Goal: Task Accomplishment & Management: Use online tool/utility

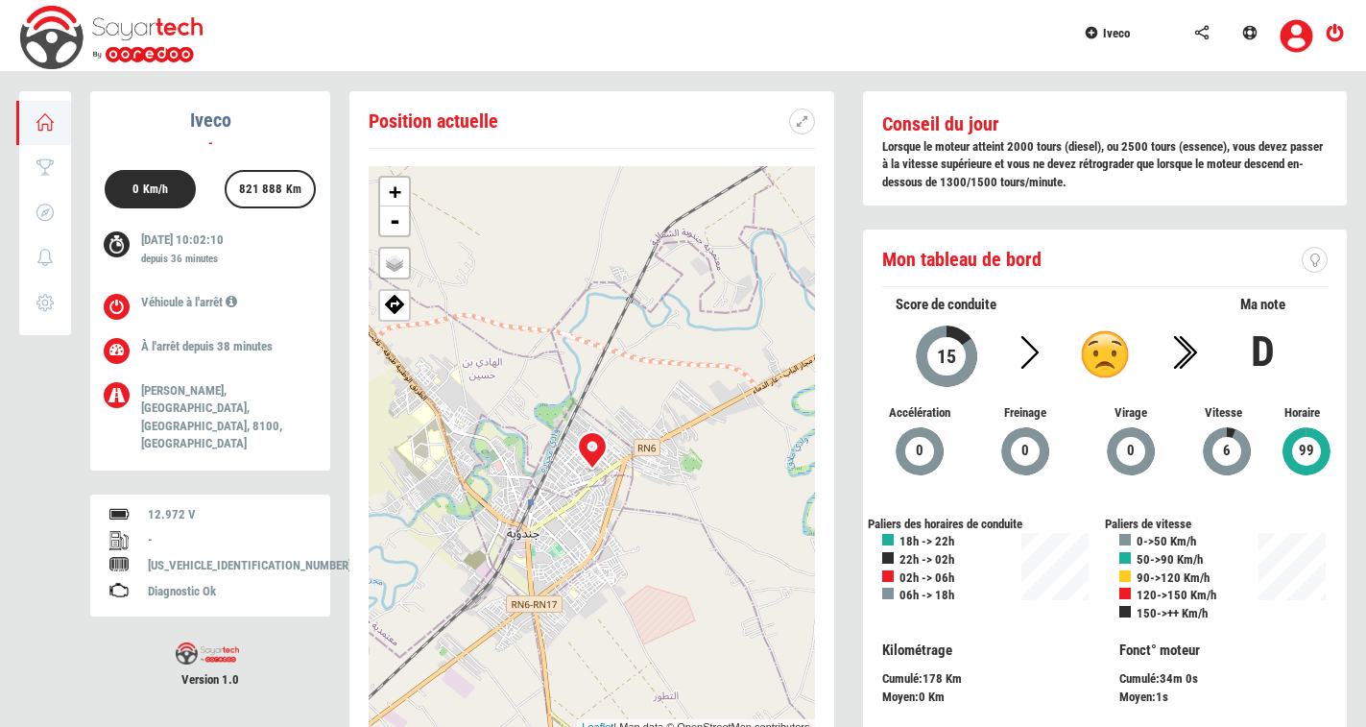
scroll to position [74, 0]
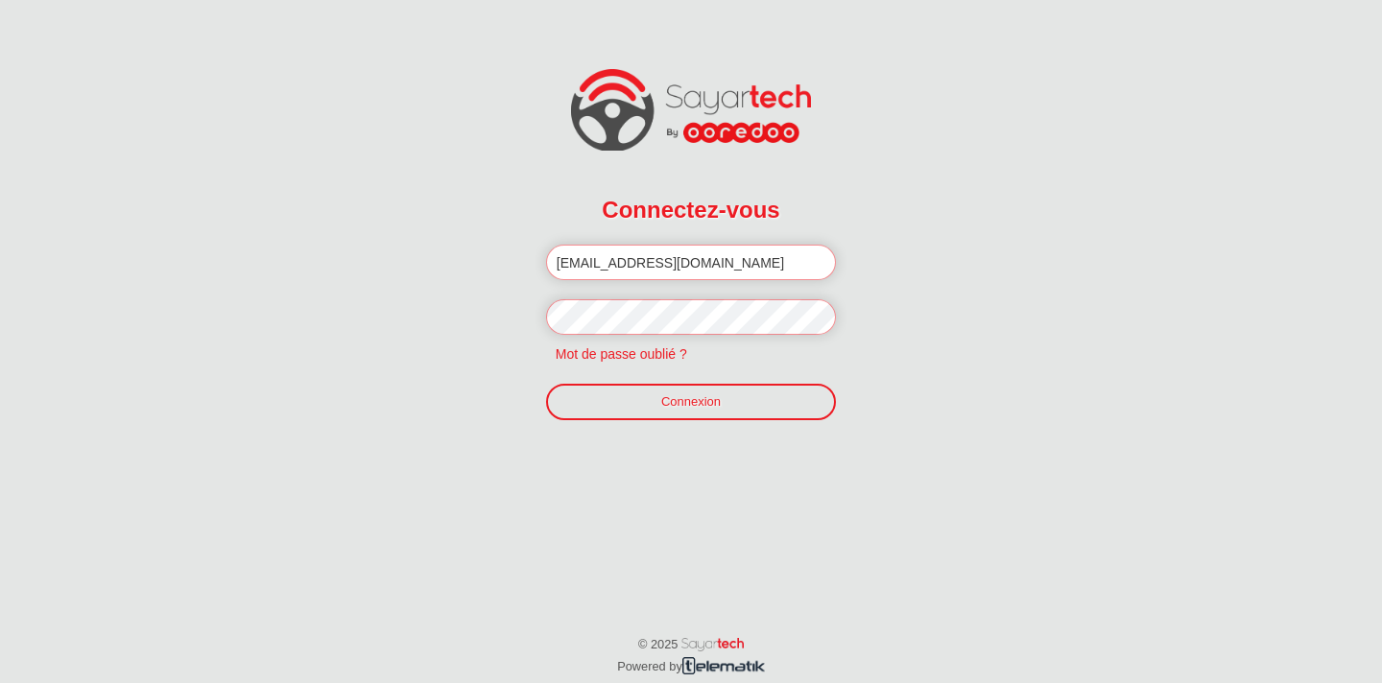
click at [704, 399] on link "Connexion" at bounding box center [691, 402] width 290 height 36
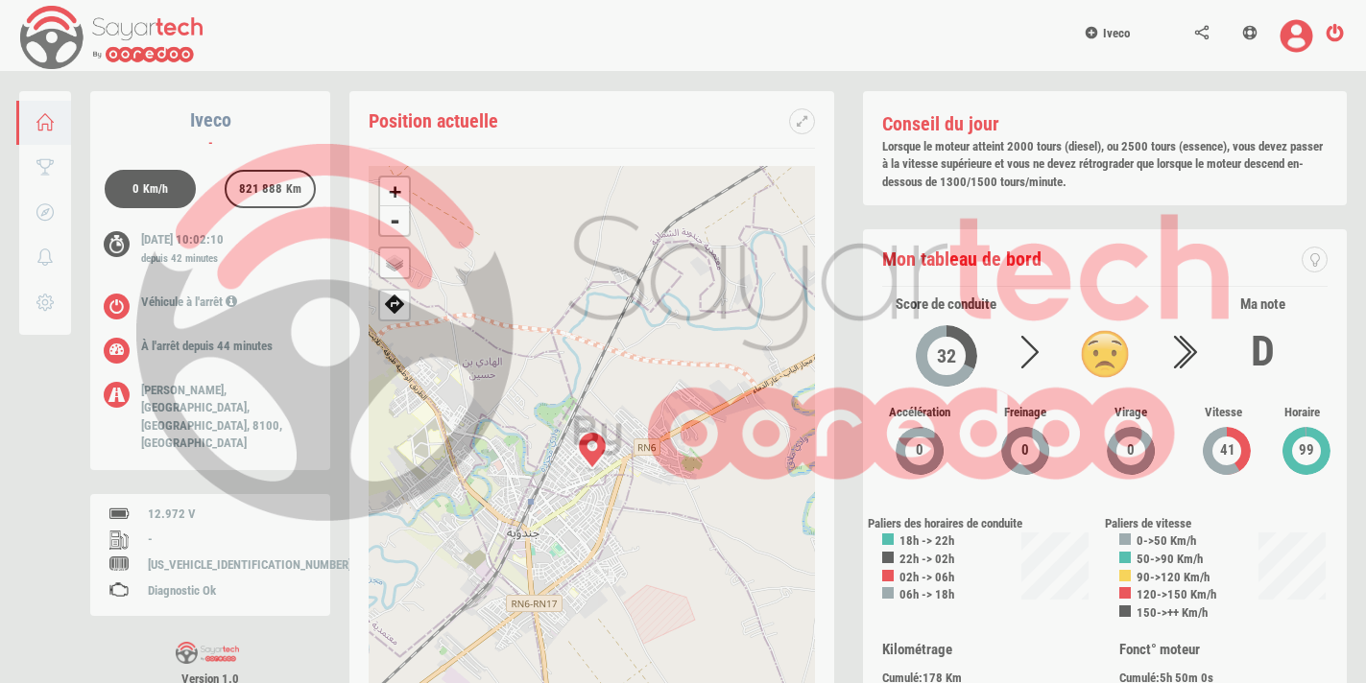
scroll to position [91, 0]
